Goal: Transaction & Acquisition: Purchase product/service

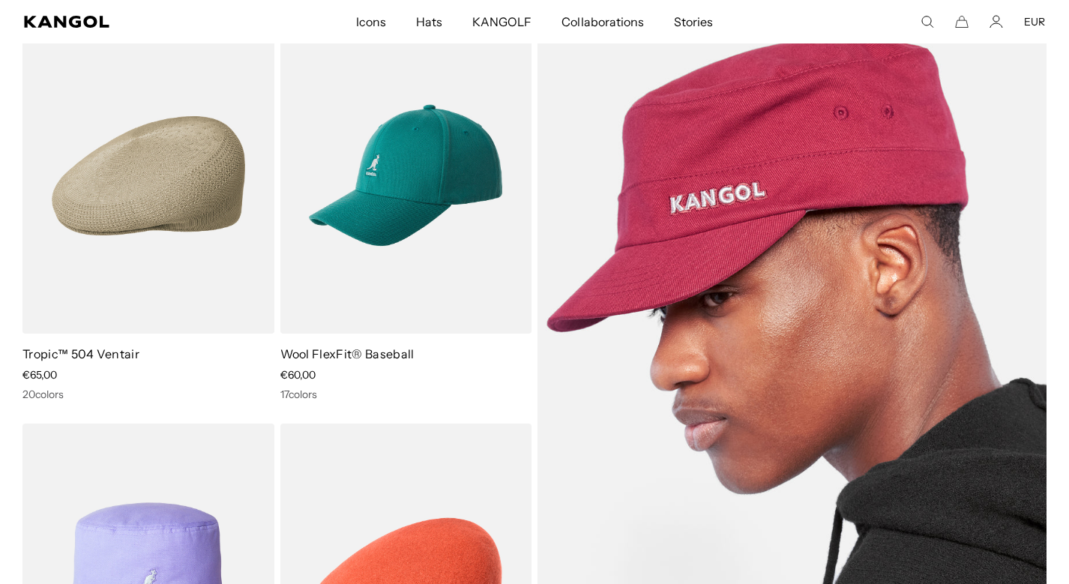
scroll to position [457, 0]
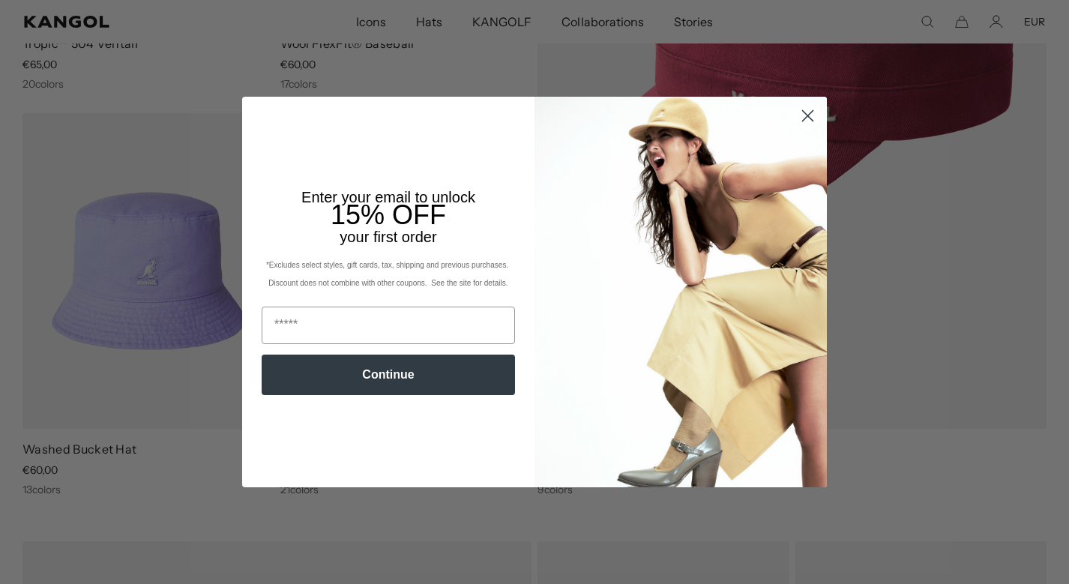
click at [818, 116] on circle "Close dialog" at bounding box center [807, 115] width 25 height 25
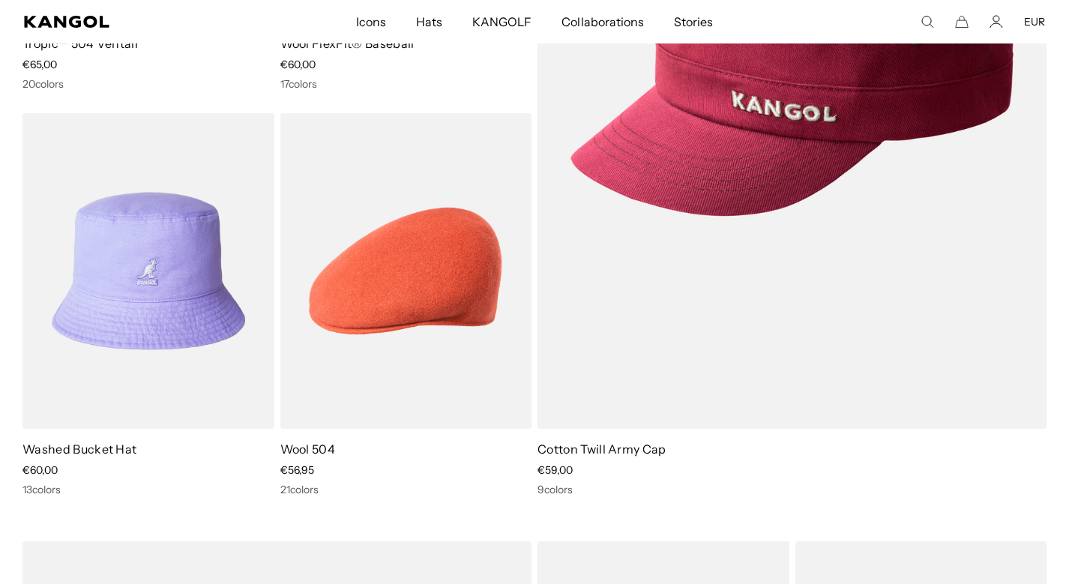
click at [806, 115] on div "Close dialog Enter your email to unlock 15% OFF your first order *Excludes sele…" at bounding box center [534, 292] width 615 height 390
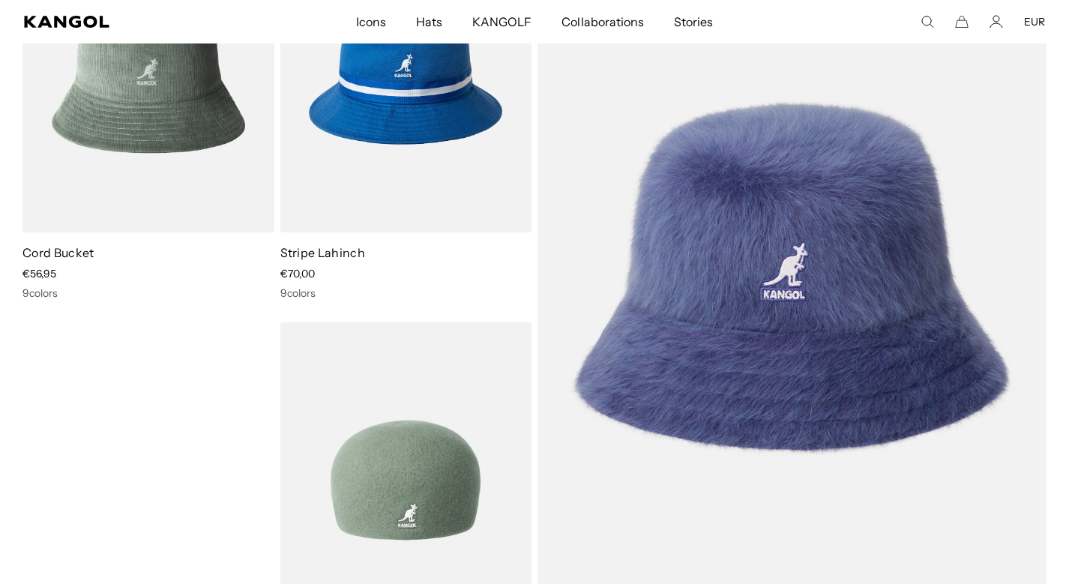
scroll to position [0, 0]
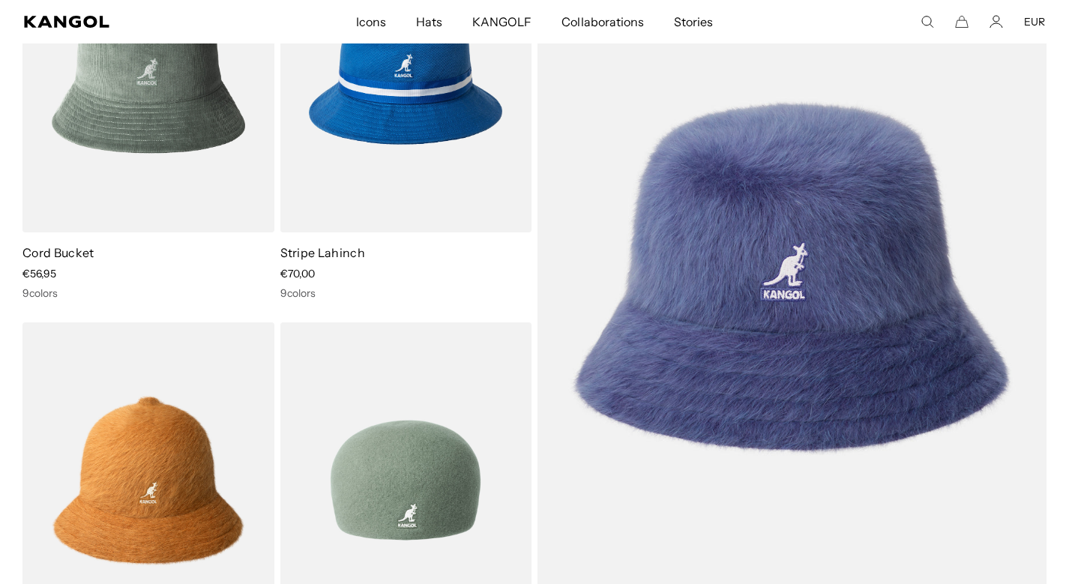
click at [453, 390] on img at bounding box center [406, 480] width 252 height 316
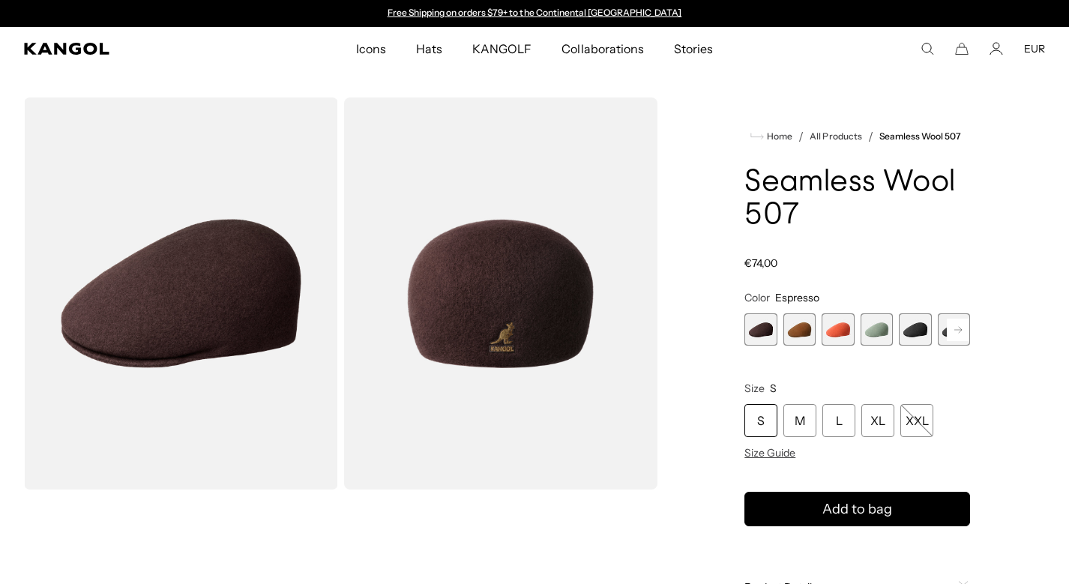
click at [962, 330] on rect at bounding box center [958, 330] width 22 height 22
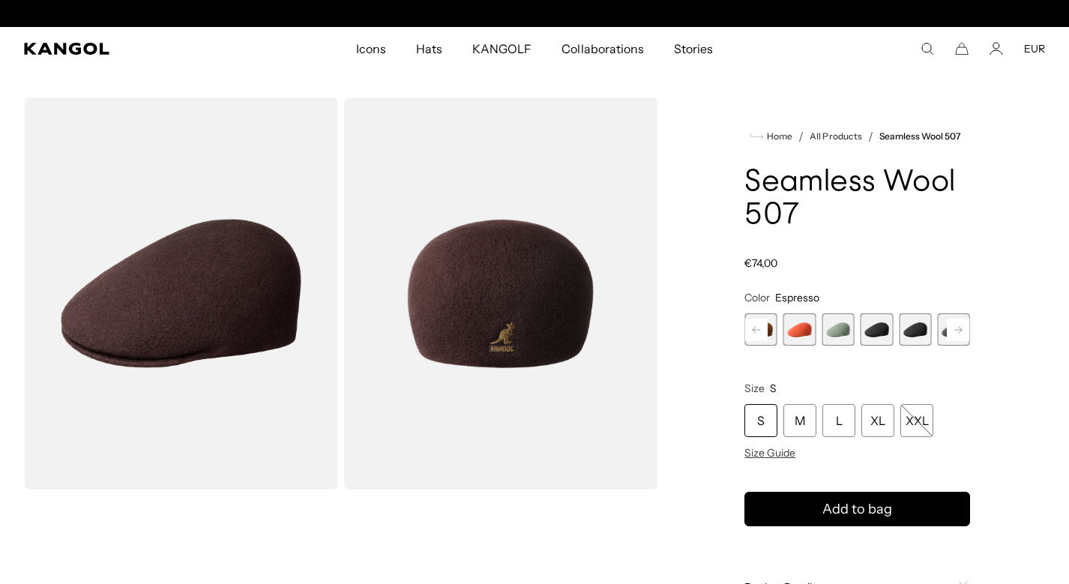
click at [752, 330] on rect at bounding box center [756, 330] width 22 height 22
click at [768, 324] on span "1 of 9" at bounding box center [760, 329] width 32 height 32
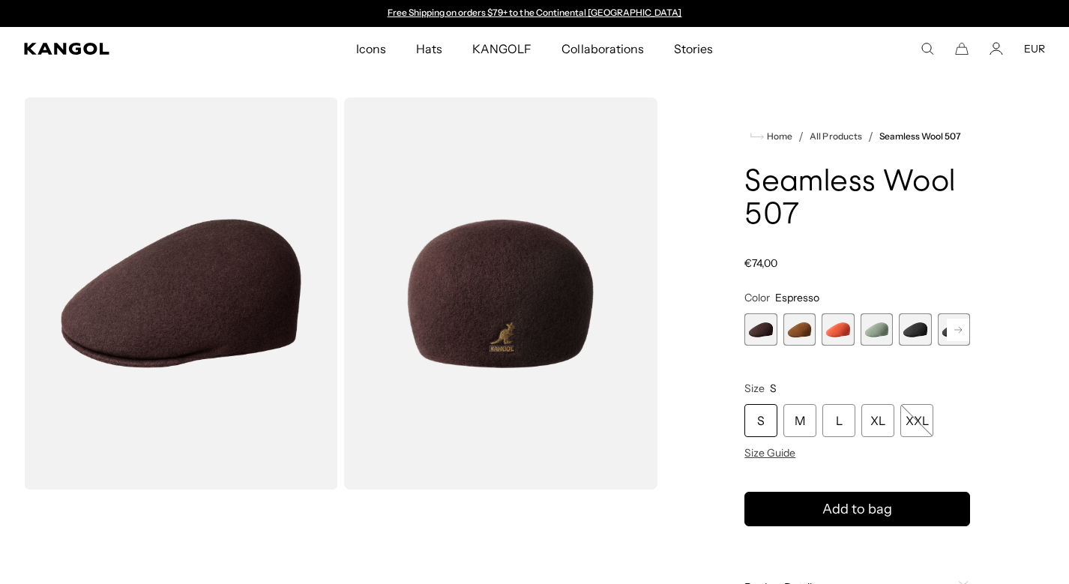
click at [959, 329] on rect at bounding box center [958, 330] width 22 height 22
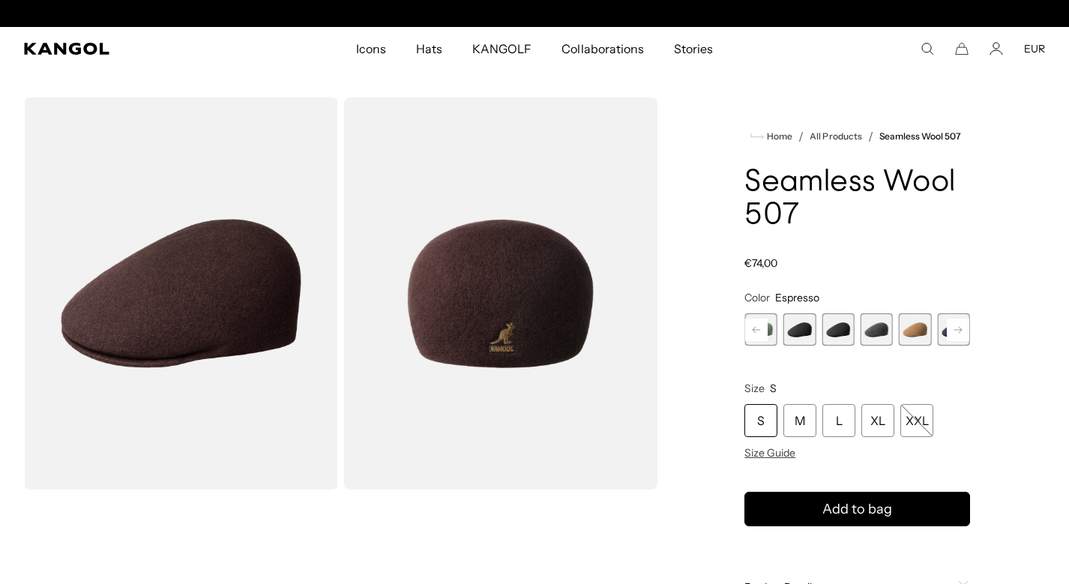
click at [959, 329] on rect at bounding box center [958, 330] width 22 height 22
click at [959, 329] on div "Previous Next Espresso Variant sold out or unavailable Rustic Caramel Variant s…" at bounding box center [857, 329] width 226 height 32
click at [959, 329] on span "9 of 9" at bounding box center [954, 329] width 32 height 32
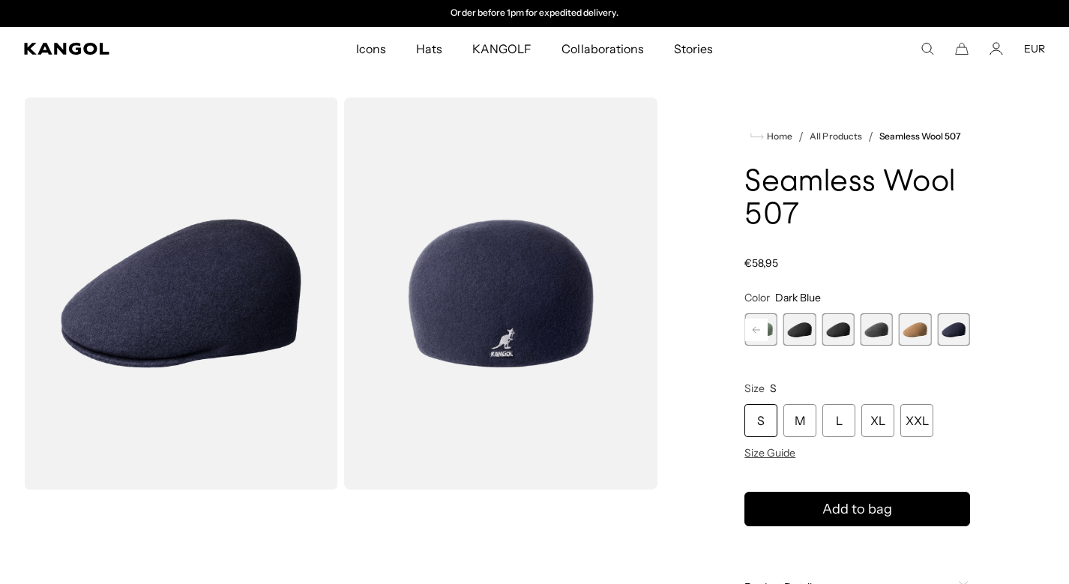
click at [913, 336] on span "8 of 9" at bounding box center [915, 329] width 32 height 32
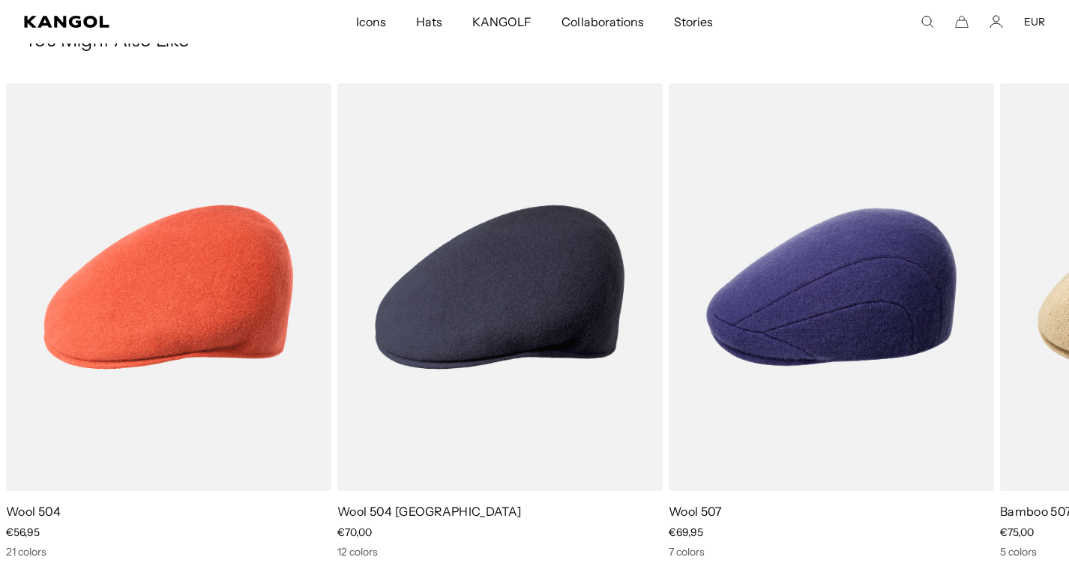
scroll to position [0, 309]
